Goal: Transaction & Acquisition: Book appointment/travel/reservation

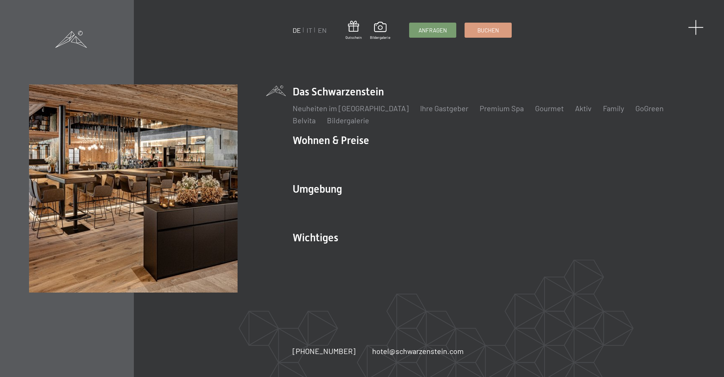
click at [690, 27] on span at bounding box center [695, 27] width 15 height 15
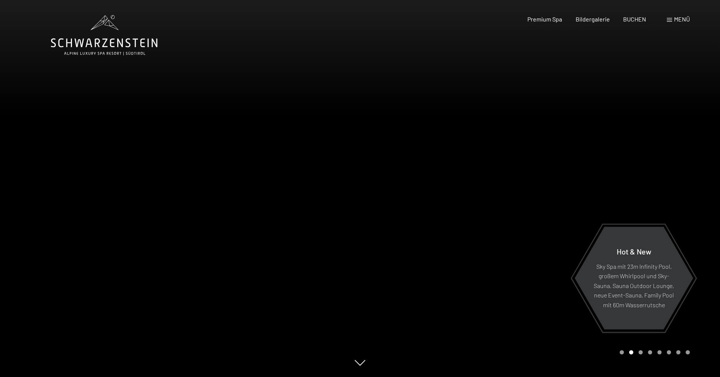
click at [690, 23] on div "Buchen Anfragen Premium Spa Bildergalerie BUCHEN Menü DE IT EN Gutschein Bilder…" at bounding box center [595, 19] width 189 height 8
click at [686, 23] on div "Buchen Anfragen Premium Spa Bildergalerie BUCHEN Menü DE IT EN Gutschein Bilder…" at bounding box center [595, 19] width 189 height 8
click at [685, 22] on span "Menü" at bounding box center [682, 18] width 16 height 7
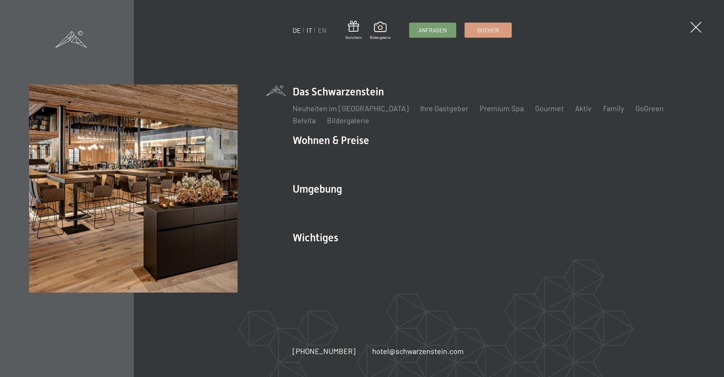
click at [311, 34] on link "IT" at bounding box center [309, 30] width 6 height 8
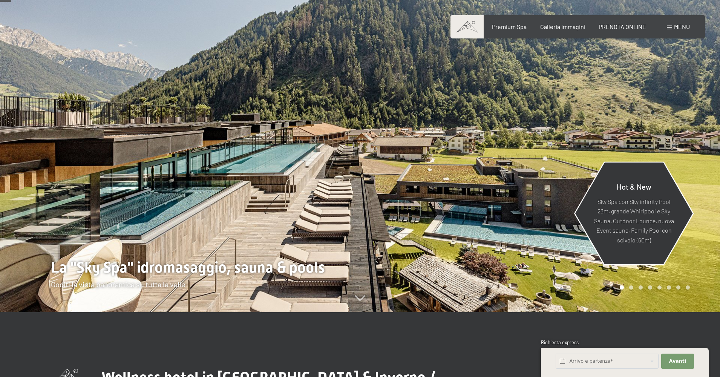
scroll to position [66, 0]
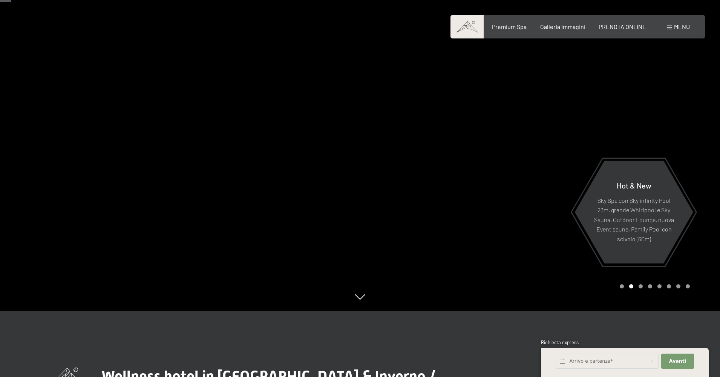
click at [700, 268] on div at bounding box center [540, 122] width 360 height 377
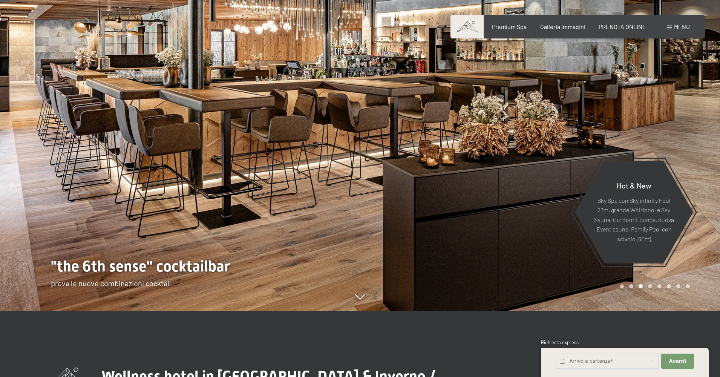
click at [700, 268] on div at bounding box center [540, 122] width 360 height 377
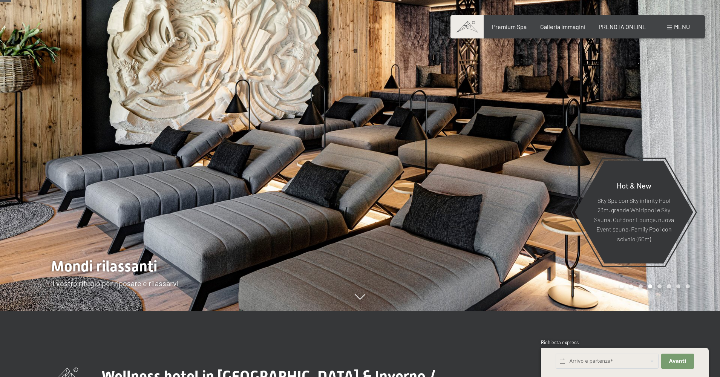
click at [700, 268] on div at bounding box center [540, 122] width 360 height 377
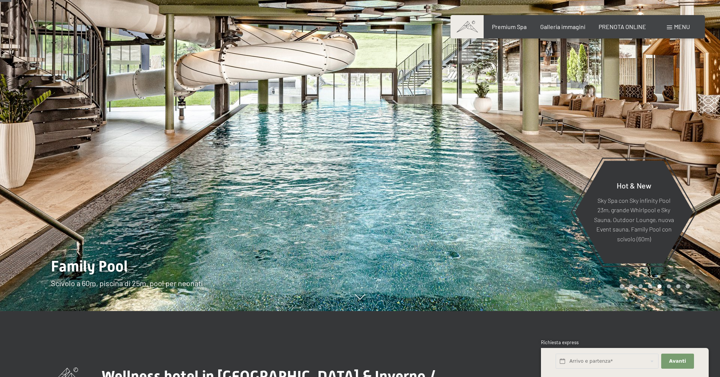
click at [679, 141] on div at bounding box center [540, 122] width 360 height 377
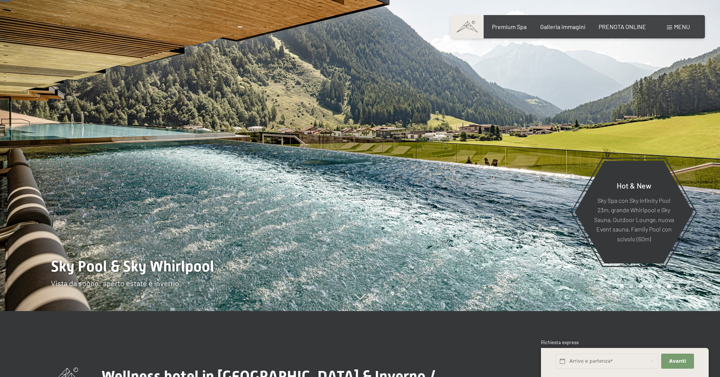
click at [679, 141] on div at bounding box center [540, 122] width 360 height 377
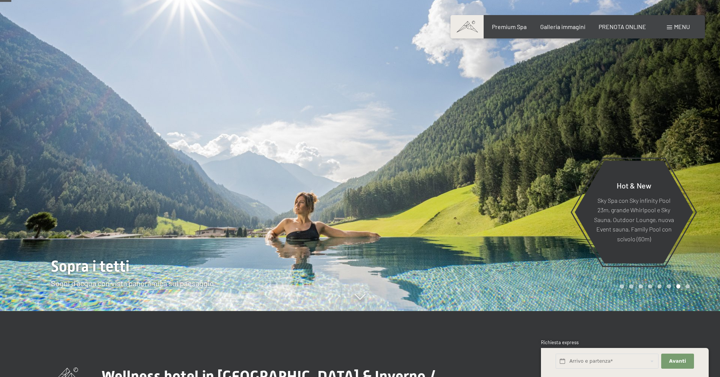
click at [679, 141] on div at bounding box center [540, 122] width 360 height 377
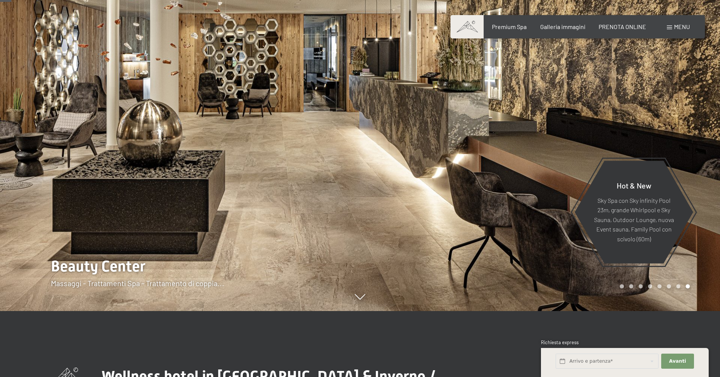
click at [679, 141] on div at bounding box center [540, 122] width 360 height 377
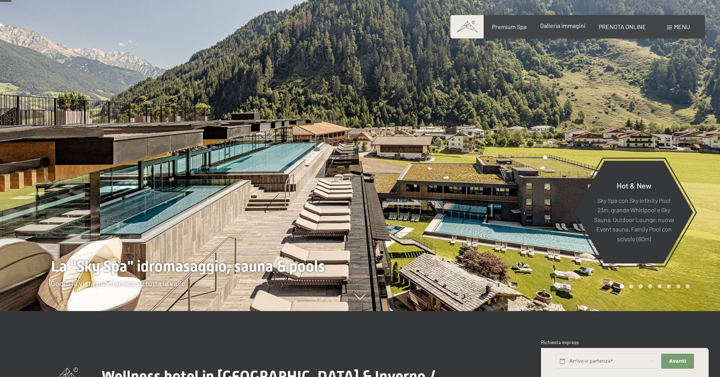
click at [557, 31] on div "Premium Spa Galleria immagini PRENOTA ONLINE" at bounding box center [562, 27] width 194 height 8
click at [558, 29] on div "Galleria immagini" at bounding box center [562, 25] width 45 height 8
click at [557, 27] on span "Galleria immagini" at bounding box center [562, 25] width 45 height 7
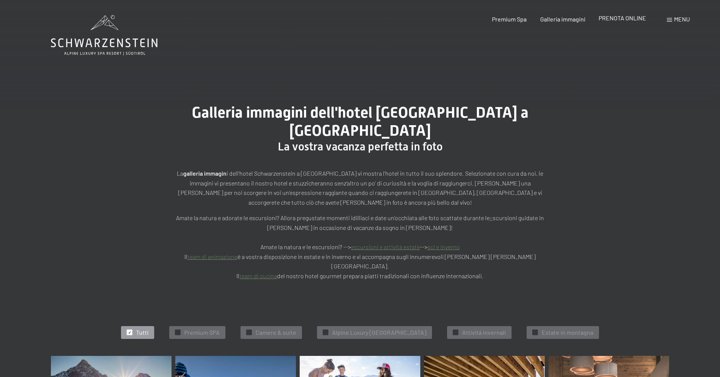
click at [614, 16] on span "PRENOTA ONLINE" at bounding box center [622, 17] width 47 height 7
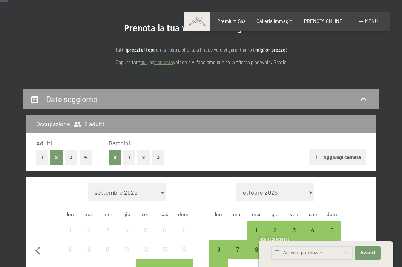
scroll to position [65, 0]
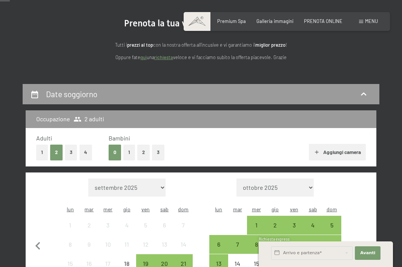
click at [142, 148] on button "2" at bounding box center [143, 152] width 12 height 15
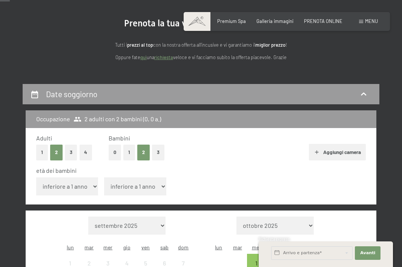
select select "1"
select select "6"
click at [259, 174] on div "età dei bambini inferiore a 1 anno 1 anno 2 anni 3 anni 4 anni 5 anni 6 anni 7 …" at bounding box center [200, 183] width 329 height 32
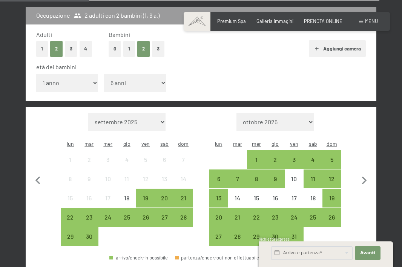
scroll to position [169, 0]
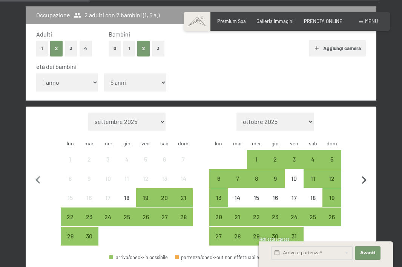
click at [364, 173] on icon "button" at bounding box center [364, 181] width 16 height 16
select select "[DATE]"
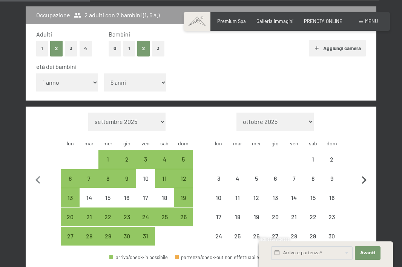
select select "[DATE]"
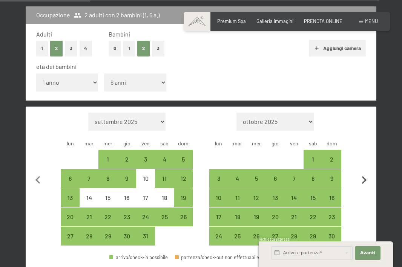
click at [364, 176] on icon "button" at bounding box center [363, 180] width 5 height 8
select select "[DATE]"
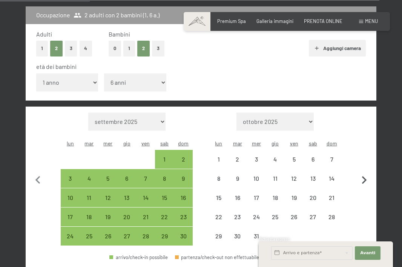
select select "[DATE]"
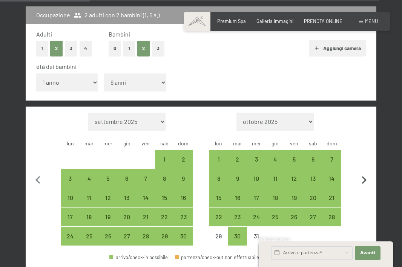
click at [365, 173] on icon "button" at bounding box center [364, 181] width 16 height 16
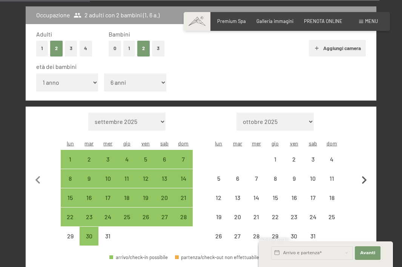
select select "[DATE]"
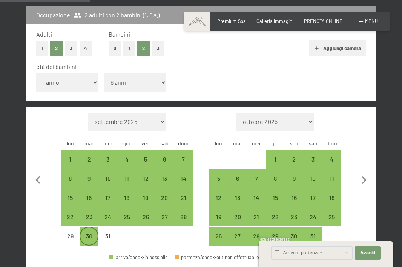
click at [89, 233] on div "30" at bounding box center [88, 241] width 17 height 17
select select "[DATE]"
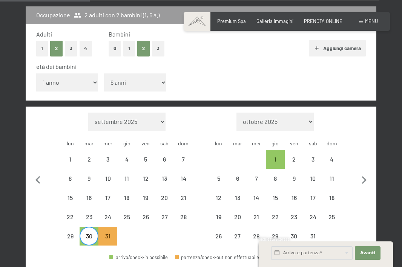
click at [88, 233] on div "30" at bounding box center [88, 241] width 17 height 17
select select "[DATE]"
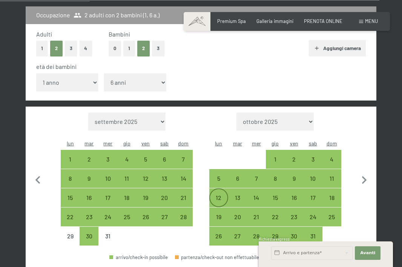
click at [223, 195] on div "12" at bounding box center [218, 203] width 17 height 17
select select "[DATE]"
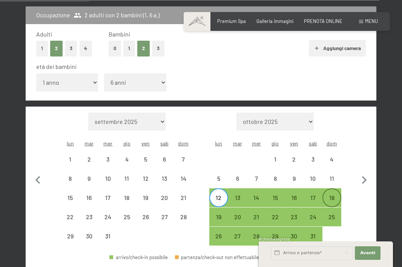
click at [335, 195] on div "18" at bounding box center [331, 203] width 17 height 17
select select "[DATE]"
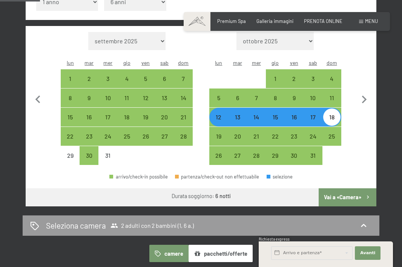
scroll to position [249, 0]
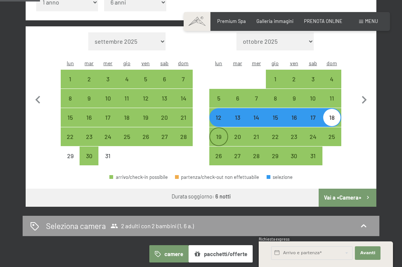
click at [222, 134] on div "19" at bounding box center [218, 142] width 17 height 17
select select "[DATE]"
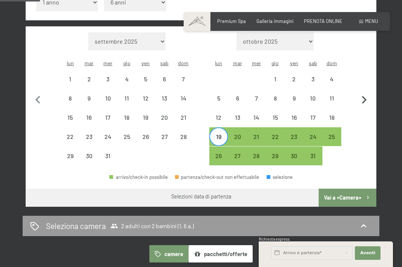
click at [362, 92] on icon "button" at bounding box center [364, 100] width 16 height 16
select select "[DATE]"
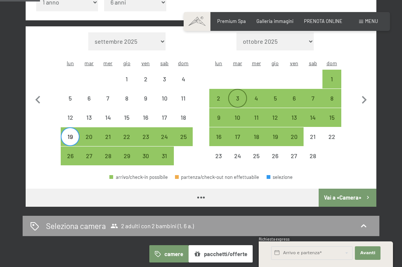
select select "[DATE]"
click at [221, 95] on div "2" at bounding box center [218, 103] width 17 height 17
select select "[DATE]"
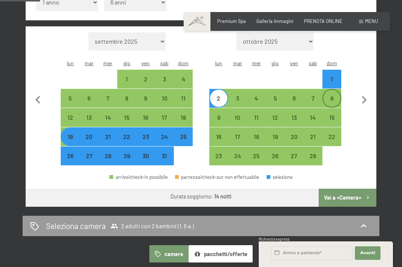
click at [327, 95] on div "8" at bounding box center [331, 103] width 17 height 17
select select "[DATE]"
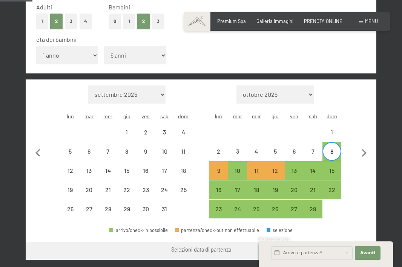
scroll to position [190, 0]
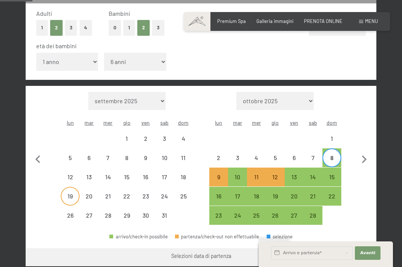
click at [73, 193] on div "19" at bounding box center [69, 201] width 17 height 17
select select "[DATE]"
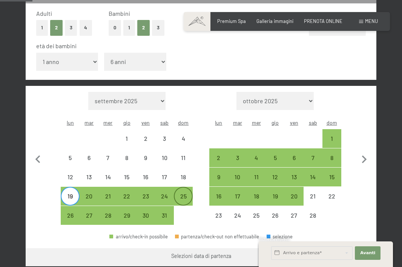
click at [188, 193] on div "25" at bounding box center [182, 201] width 17 height 17
select select "[DATE]"
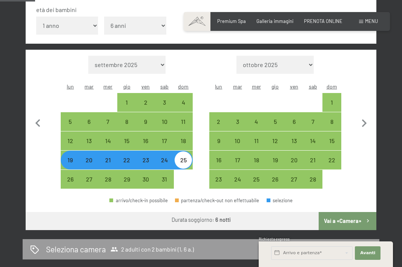
scroll to position [222, 0]
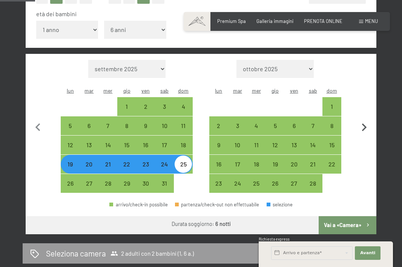
click at [366, 120] on icon "button" at bounding box center [364, 128] width 16 height 16
select select "[DATE]"
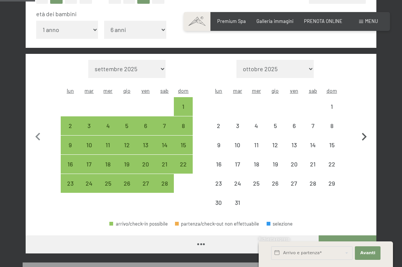
select select "[DATE]"
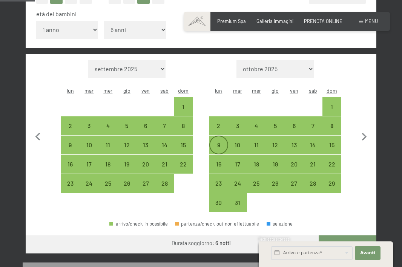
click at [216, 136] on div "9" at bounding box center [218, 144] width 17 height 17
select select "[DATE]"
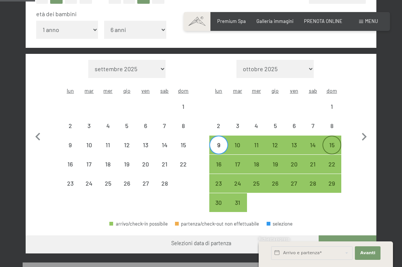
click at [325, 142] on div "15" at bounding box center [331, 150] width 17 height 17
select select "[DATE]"
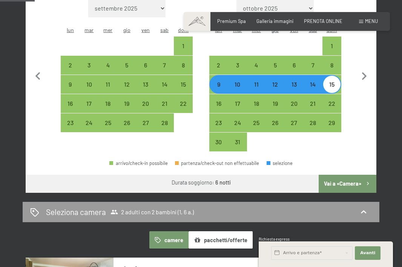
scroll to position [219, 0]
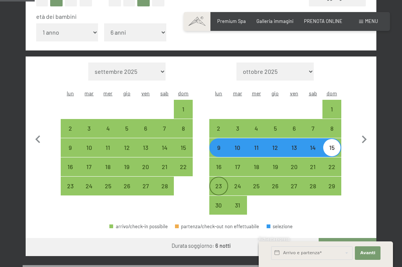
click at [218, 183] on div "23" at bounding box center [218, 191] width 17 height 17
select select "[DATE]"
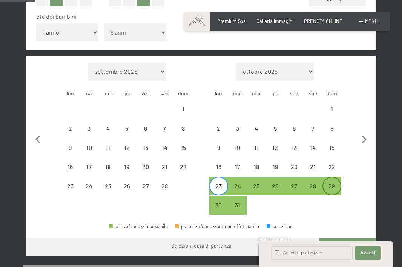
click at [334, 178] on div "29" at bounding box center [331, 186] width 17 height 17
select select "[DATE]"
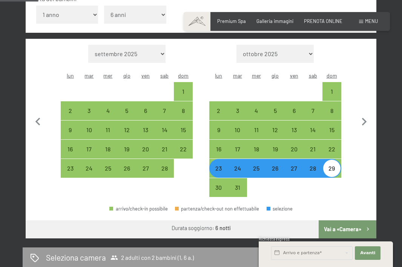
scroll to position [222, 0]
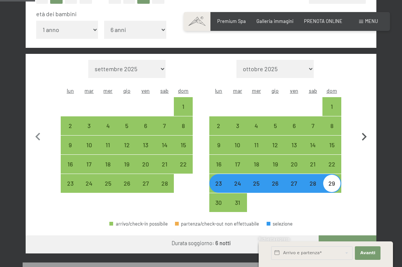
click at [367, 129] on icon "button" at bounding box center [364, 137] width 16 height 16
select select "[DATE]"
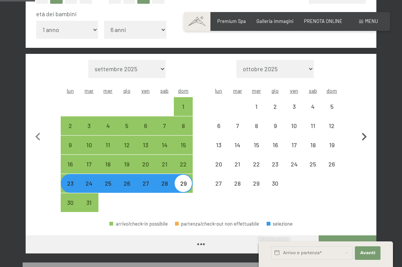
select select "[DATE]"
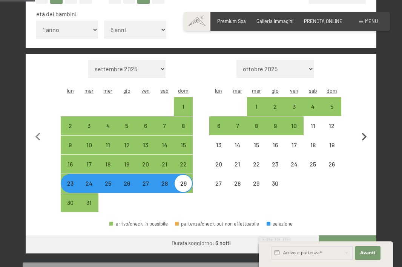
click at [365, 133] on icon "button" at bounding box center [363, 137] width 5 height 8
select select "[DATE]"
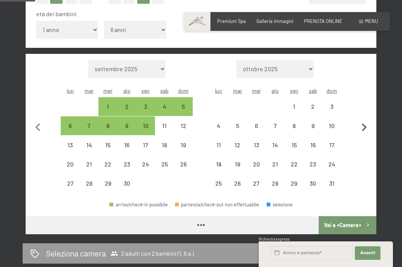
select select "[DATE]"
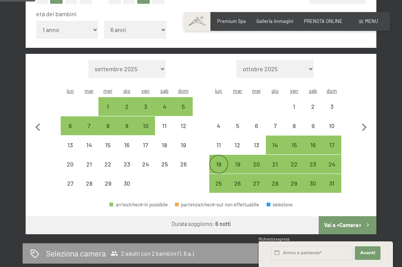
click at [218, 161] on div "18" at bounding box center [218, 169] width 17 height 17
select select "[DATE]"
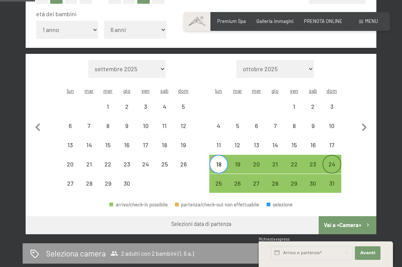
click at [337, 161] on div "24" at bounding box center [331, 169] width 17 height 17
select select "[DATE]"
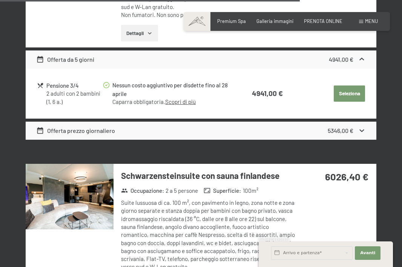
scroll to position [1878, 0]
